Goal: Task Accomplishment & Management: Manage account settings

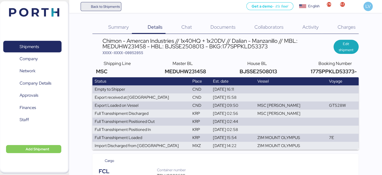
click at [103, 7] on span "Back to Shipments" at bounding box center [105, 7] width 29 height 6
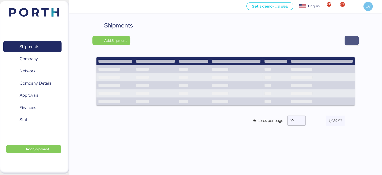
click at [355, 36] on span "button" at bounding box center [352, 40] width 14 height 9
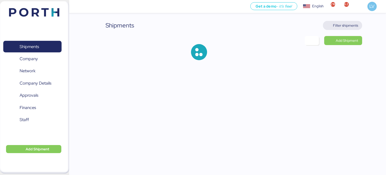
click at [351, 29] on span "Filter shipments" at bounding box center [342, 25] width 39 height 9
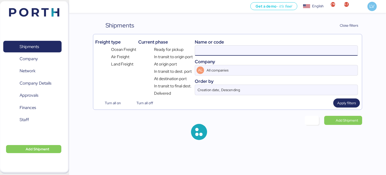
click at [312, 46] on input at bounding box center [276, 50] width 162 height 10
paste input "COSU6423572120"
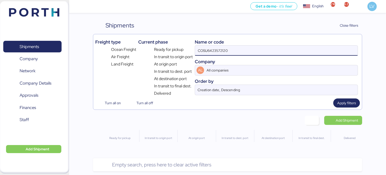
drag, startPoint x: 208, startPoint y: 49, endPoint x: 185, endPoint y: 49, distance: 23.6
click at [185, 49] on div "Freight type Ocean Freight Air Freight Land Freight Current phase Ready for pic…" at bounding box center [227, 66] width 265 height 60
type input "6423572120"
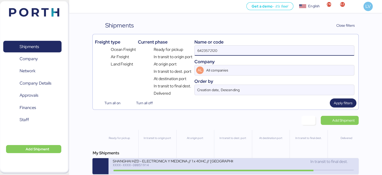
click at [147, 161] on div "SHANGHAI HZD - ELECTRONICA Y MEDICINA // 1 x 40HC // [GEOGRAPHIC_DATA] - Manzan…" at bounding box center [173, 160] width 121 height 4
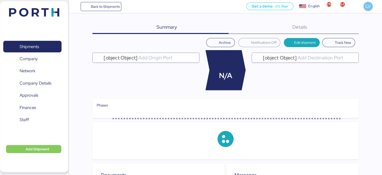
click at [340, 31] on div "Details 0" at bounding box center [294, 27] width 130 height 13
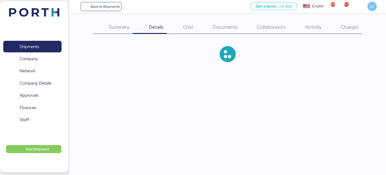
click at [340, 31] on div "Charges 0" at bounding box center [343, 27] width 37 height 13
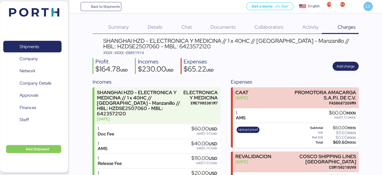
scroll to position [40, 0]
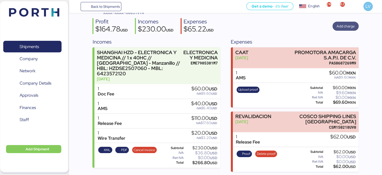
click at [334, 26] on span "Add charge" at bounding box center [345, 26] width 26 height 9
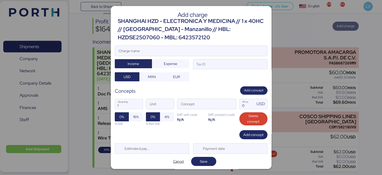
scroll to position [0, 0]
click at [206, 46] on input "Charge name" at bounding box center [191, 51] width 152 height 10
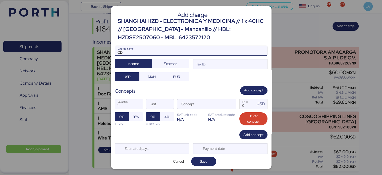
type input "C"
type input "DEMORAS"
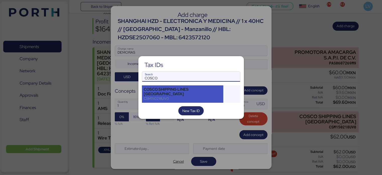
type input "COSCO"
click at [154, 88] on div "COSCO SHIPPING LINES [GEOGRAPHIC_DATA] CSM150218UV0" at bounding box center [183, 93] width 82 height 17
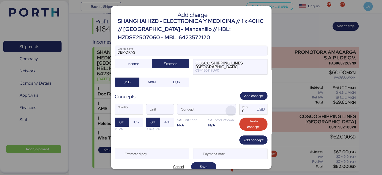
click at [228, 107] on span "button" at bounding box center [231, 110] width 11 height 11
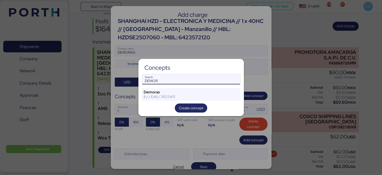
type input "DEMOR"
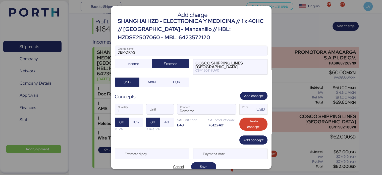
click at [245, 111] on input "Price USD" at bounding box center [248, 109] width 16 height 10
type input "140"
click at [134, 122] on span "16%" at bounding box center [136, 122] width 6 height 6
click at [164, 152] on div "Estimated payment date" at bounding box center [152, 153] width 74 height 11
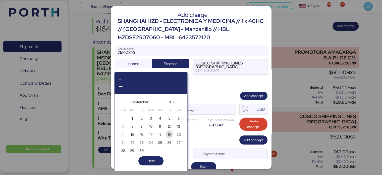
click at [168, 132] on span "19" at bounding box center [169, 134] width 3 height 6
type input "[DATE]"
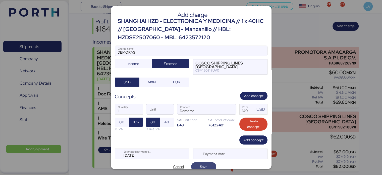
click at [202, 162] on span "Save" at bounding box center [203, 166] width 25 height 9
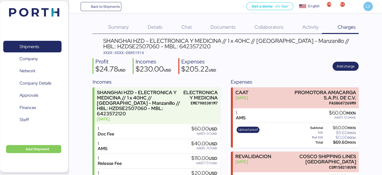
scroll to position [104, 0]
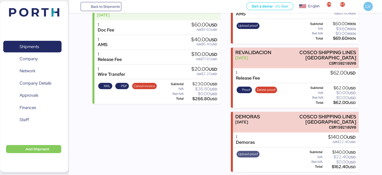
click at [246, 154] on span "Upload proof" at bounding box center [248, 154] width 20 height 6
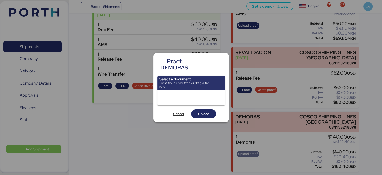
scroll to position [0, 0]
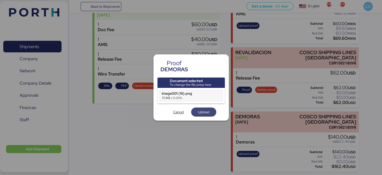
click at [208, 110] on span "Upload" at bounding box center [203, 112] width 11 height 6
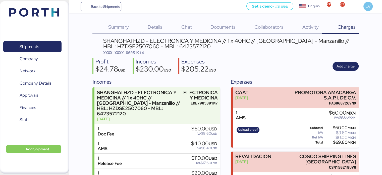
scroll to position [104, 0]
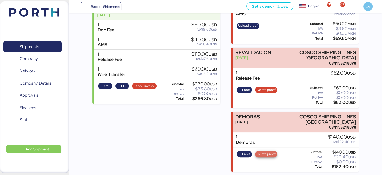
click at [259, 150] on span "Delete proof" at bounding box center [266, 153] width 22 height 7
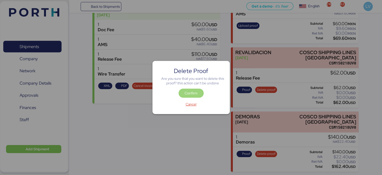
click at [190, 93] on span "Confirm" at bounding box center [191, 93] width 13 height 6
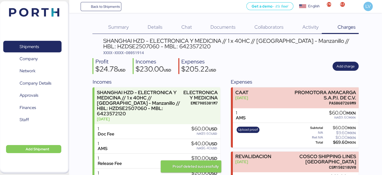
scroll to position [104, 0]
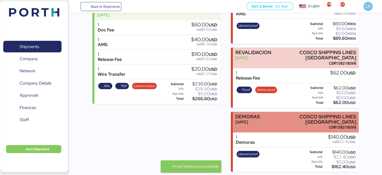
click at [264, 122] on div "DEMORAS [DATE] COSCO SHIPPING LINES [GEOGRAPHIC_DATA] CSM150218UV0" at bounding box center [296, 121] width 126 height 21
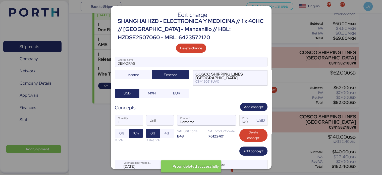
scroll to position [17, 0]
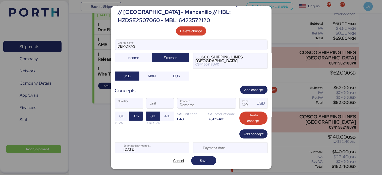
click at [132, 101] on input "1" at bounding box center [129, 103] width 28 height 10
type input "33"
click at [196, 161] on span "Save" at bounding box center [203, 160] width 17 height 7
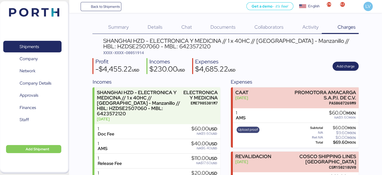
scroll to position [104, 0]
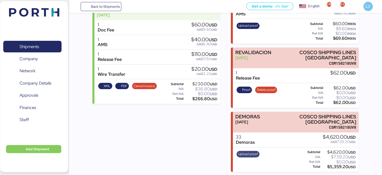
click at [244, 151] on span "Upload proof" at bounding box center [248, 154] width 20 height 6
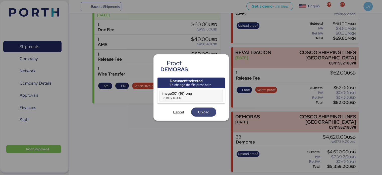
click at [202, 108] on span "Upload" at bounding box center [203, 111] width 25 height 9
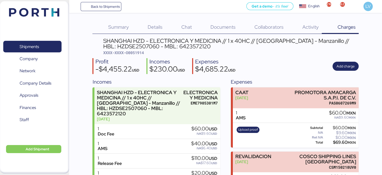
click at [137, 52] on span "XXXX-XXXX-O0051914" at bounding box center [123, 52] width 41 height 5
copy span "O0051914"
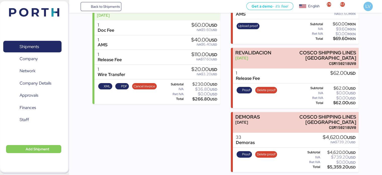
scroll to position [104, 0]
click at [260, 151] on span "Delete proof" at bounding box center [266, 154] width 19 height 6
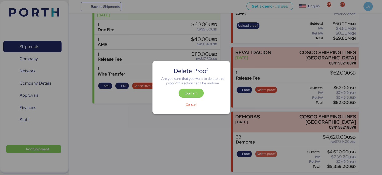
scroll to position [0, 0]
click at [185, 91] on span "Confirm" at bounding box center [191, 93] width 13 height 6
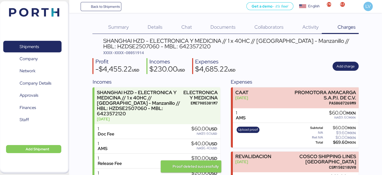
scroll to position [104, 0]
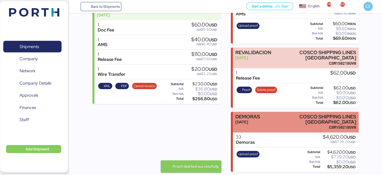
click at [253, 126] on div "DEMORAS [DATE]" at bounding box center [247, 122] width 25 height 16
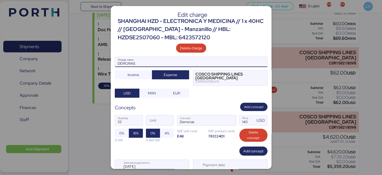
click at [154, 60] on input "DEMORAS" at bounding box center [191, 62] width 152 height 10
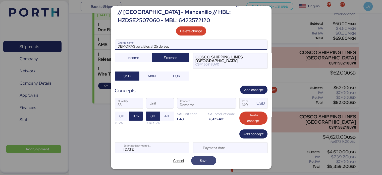
scroll to position [17, 0]
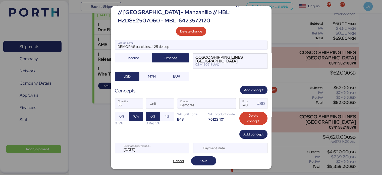
type input "DEMORAS parciales al 25 de sep"
click at [199, 153] on div "Edit charge SHANGHAI HZD - ELECTRONICA Y MEDICINA // 1 x 40HC // [GEOGRAPHIC_DA…" at bounding box center [191, 87] width 161 height 162
click at [200, 159] on span "Save" at bounding box center [204, 160] width 8 height 6
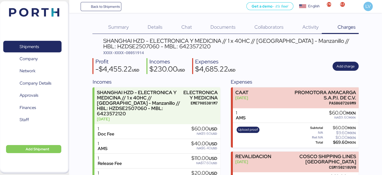
scroll to position [104, 0]
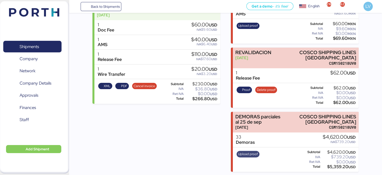
click at [251, 155] on span "Upload proof" at bounding box center [248, 154] width 20 height 6
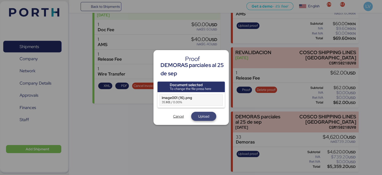
click at [198, 117] on span "Upload" at bounding box center [203, 116] width 11 height 6
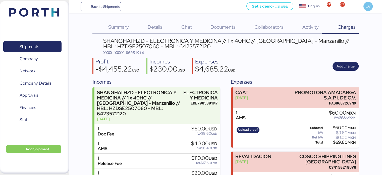
click at [141, 51] on span "XXXX-XXXX-O0051914" at bounding box center [123, 52] width 41 height 5
click at [96, 8] on span "Back to Shipments" at bounding box center [105, 7] width 29 height 6
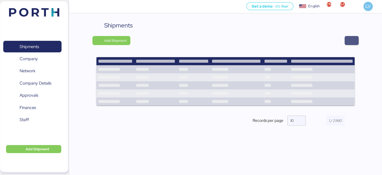
click at [349, 42] on span "button" at bounding box center [352, 40] width 6 height 7
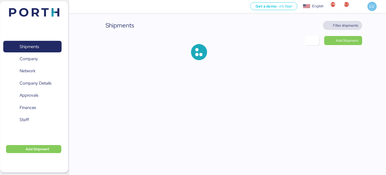
click at [340, 24] on span "Filter shipments" at bounding box center [345, 25] width 25 height 6
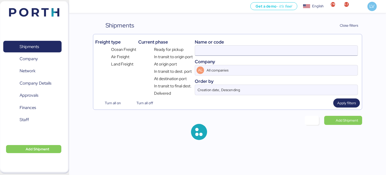
click at [222, 49] on input at bounding box center [276, 50] width 162 height 10
paste input "ZIMUSHH31838453"
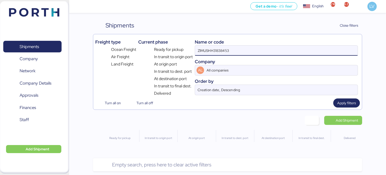
click at [259, 53] on input "ZIMUSHH31838453" at bounding box center [276, 50] width 162 height 10
type input "51922"
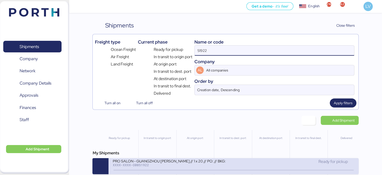
click at [157, 159] on div "PRO SALON - GUANGZHOU [PERSON_NAME] // 1 x 20 // PO: // BKG: XXXX-XXXX-O0051922…" at bounding box center [233, 166] width 250 height 16
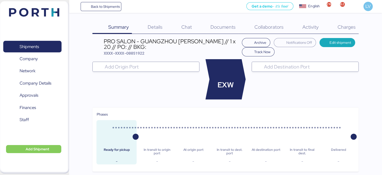
click at [346, 26] on span "Charges" at bounding box center [346, 27] width 18 height 7
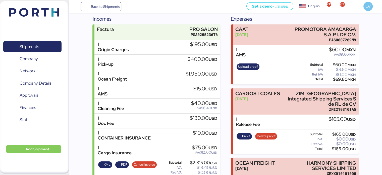
scroll to position [68, 0]
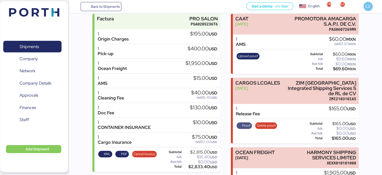
click at [244, 123] on span "Proof" at bounding box center [246, 126] width 8 height 6
click at [114, 8] on span "Back to Shipments" at bounding box center [105, 7] width 29 height 6
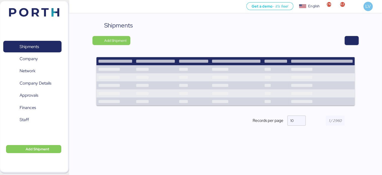
click at [344, 41] on div at bounding box center [246, 40] width 224 height 9
click at [350, 39] on span "button" at bounding box center [352, 40] width 6 height 7
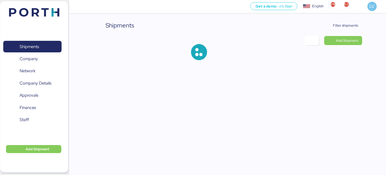
click at [350, 30] on div "Shipments Filter shipments Add Shipment" at bounding box center [227, 44] width 269 height 47
click at [349, 27] on span "Filter shipments" at bounding box center [345, 25] width 25 height 6
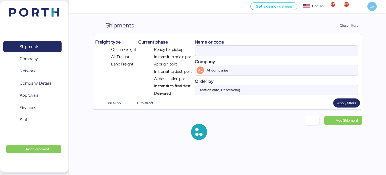
click at [306, 44] on div "Name or code" at bounding box center [276, 41] width 163 height 7
click at [296, 52] on input at bounding box center [276, 50] width 162 height 10
paste input "ZIMUSHH31826996"
type input "ZIMUSHH31826996"
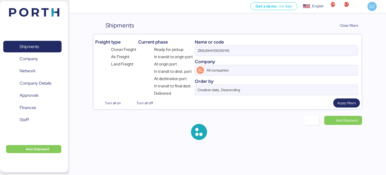
click at [204, 126] on div at bounding box center [199, 132] width 212 height 32
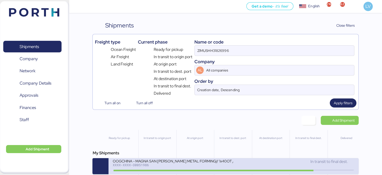
click at [162, 158] on div "OOGCHINA - MAGNA SAN [PERSON_NAME] METAL FORMING// 1x40OT // YANTIAN - MANZANIL…" at bounding box center [233, 166] width 250 height 16
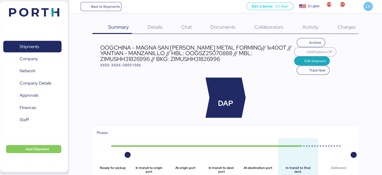
click at [348, 24] on span "Charges" at bounding box center [346, 27] width 18 height 7
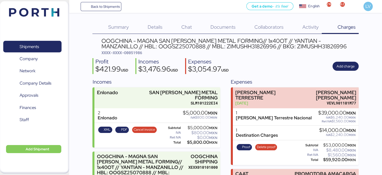
click at [188, 46] on div "OOGCHINA - MAGNA SAN [PERSON_NAME] METAL FORMING// 1x40OT // YANTIAN - MANZANIL…" at bounding box center [229, 43] width 257 height 11
copy div "ZIMUSHH31826996"
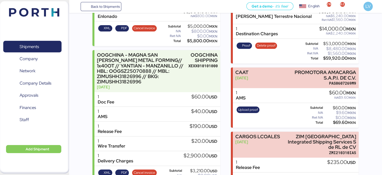
scroll to position [121, 0]
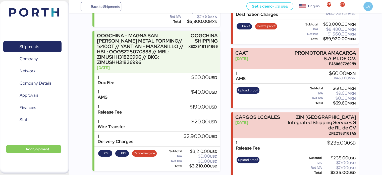
copy div "ZIMUSHH31826996"
click at [99, 5] on span "Back to Shipments" at bounding box center [105, 7] width 29 height 6
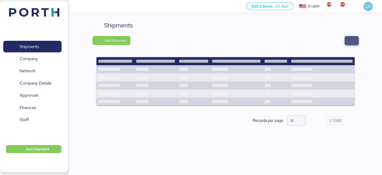
click at [346, 38] on span "button" at bounding box center [352, 40] width 14 height 9
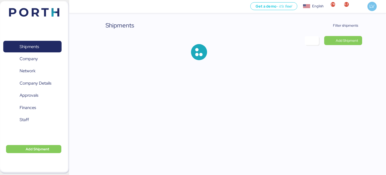
click at [336, 20] on div "Shipments Filter shipments Add Shipment" at bounding box center [193, 34] width 386 height 68
click at [333, 25] on span "Filter shipments" at bounding box center [345, 25] width 25 height 6
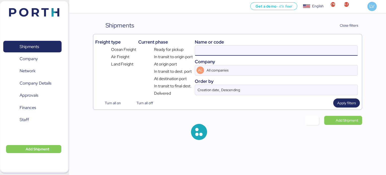
click at [245, 53] on input at bounding box center [276, 50] width 162 height 10
paste input "ZIMUSHH31826996"
click at [239, 53] on input "ZIMUSHH31826996" at bounding box center [276, 50] width 162 height 10
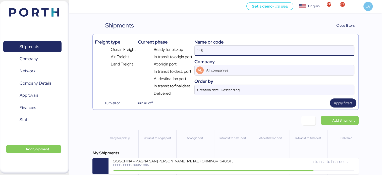
type input "146"
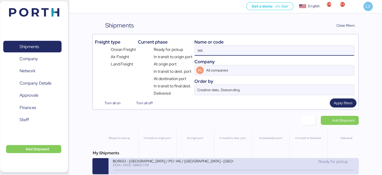
click at [179, 165] on div "XXXX-XXXX-O0052199" at bounding box center [173, 165] width 121 height 4
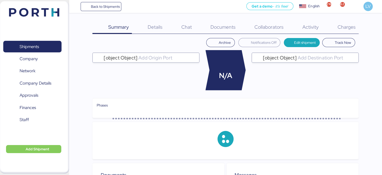
click at [345, 27] on span "Charges" at bounding box center [346, 27] width 18 height 7
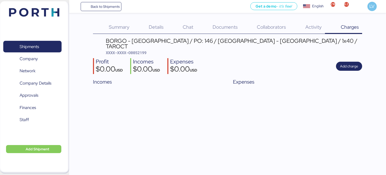
click at [256, 24] on div "Collaborators 0" at bounding box center [265, 27] width 48 height 13
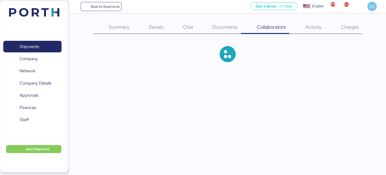
click at [230, 27] on span "Documents" at bounding box center [224, 27] width 25 height 7
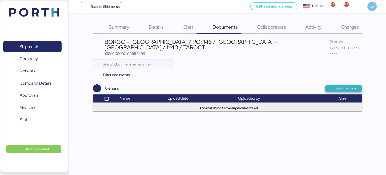
click at [335, 86] on span "Upload documents" at bounding box center [343, 88] width 29 height 5
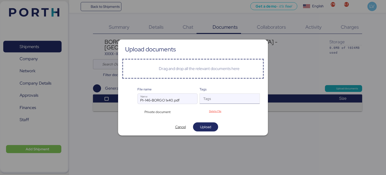
click at [212, 99] on input "Tags" at bounding box center [225, 100] width 50 height 6
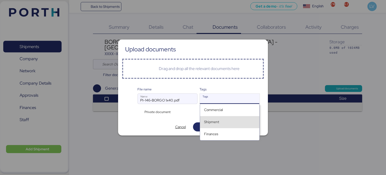
click at [214, 120] on div "Shipment" at bounding box center [229, 122] width 51 height 4
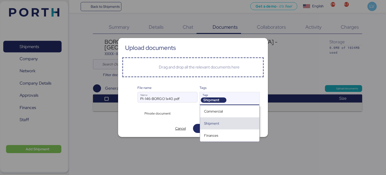
click at [190, 116] on div "File name PI-146-BORGO 1x40.pdf Name Tags Shipment Tags Private document Delete…" at bounding box center [192, 100] width 141 height 38
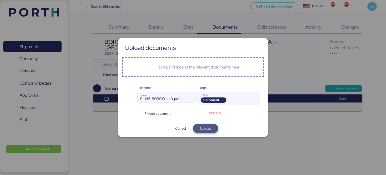
click at [205, 127] on span "Upload" at bounding box center [205, 128] width 11 height 6
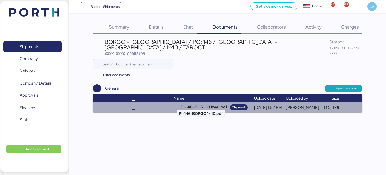
click at [232, 105] on div "Shipment" at bounding box center [238, 107] width 13 height 4
